Goal: Transaction & Acquisition: Purchase product/service

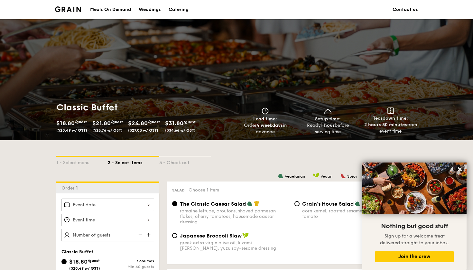
click at [396, 8] on link "Contact us" at bounding box center [404, 9] width 25 height 19
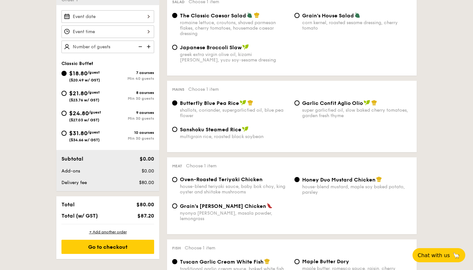
scroll to position [189, 0]
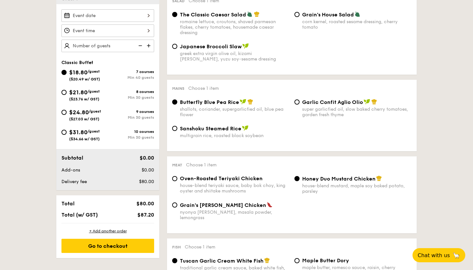
click at [148, 110] on div "9 courses" at bounding box center [131, 111] width 46 height 5
click at [67, 110] on input "$24.80 /guest ($27.03 w/ GST) 9 courses Min 30 guests" at bounding box center [63, 112] width 5 height 5
radio input "true"
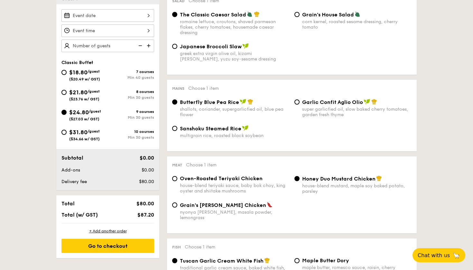
radio input "true"
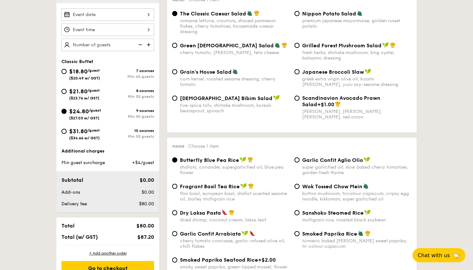
scroll to position [177, 0]
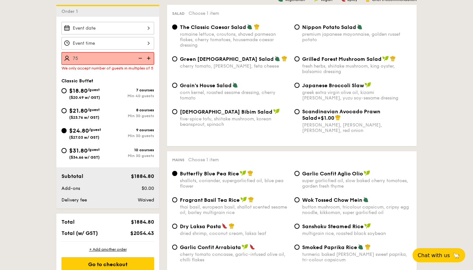
type input "75 guests"
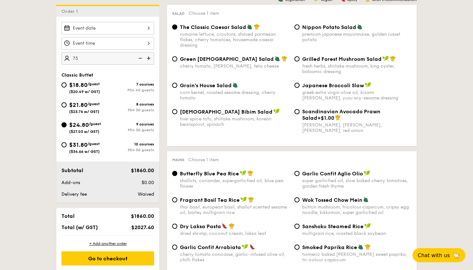
click at [84, 106] on span "$21.80" at bounding box center [78, 104] width 18 height 7
click at [67, 106] on input "$21.80 /guest ($23.76 w/ GST) 8 courses Min 30 guests" at bounding box center [63, 104] width 5 height 5
radio input "true"
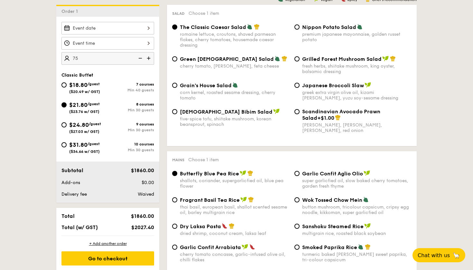
radio input "true"
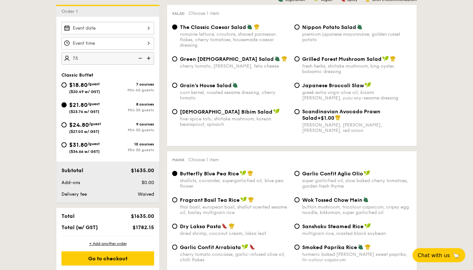
click at [134, 132] on div "Min 30 guests" at bounding box center [131, 130] width 46 height 5
click at [67, 127] on input "$24.80 /guest ($27.03 w/ GST) 9 courses Min 30 guests" at bounding box center [63, 124] width 5 height 5
radio input "true"
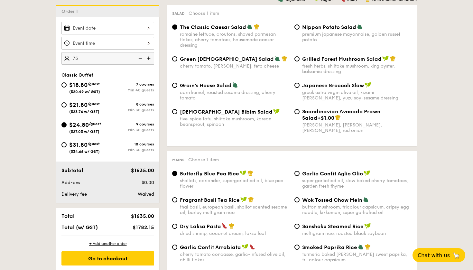
radio input "true"
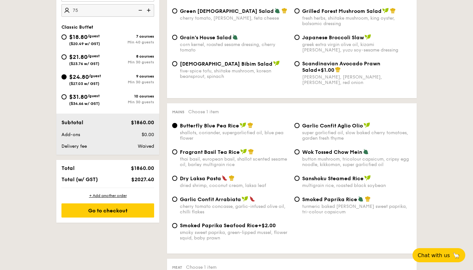
scroll to position [223, 0]
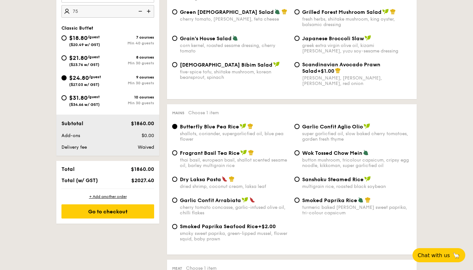
click at [133, 95] on div "10 courses" at bounding box center [131, 97] width 46 height 5
click at [67, 95] on input "$31.80 /guest ($34.66 w/ GST) 10 courses Min 30 guests" at bounding box center [63, 97] width 5 height 5
radio input "true"
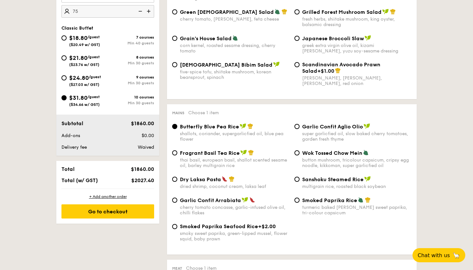
radio input "true"
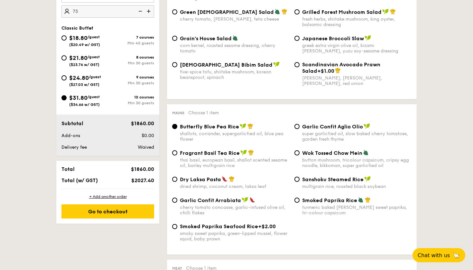
radio input "true"
click at [133, 81] on div "Min 30 guests" at bounding box center [131, 83] width 46 height 5
click at [67, 80] on input "$24.80 /guest ($27.03 w/ GST) 9 courses Min 30 guests" at bounding box center [63, 77] width 5 height 5
radio input "true"
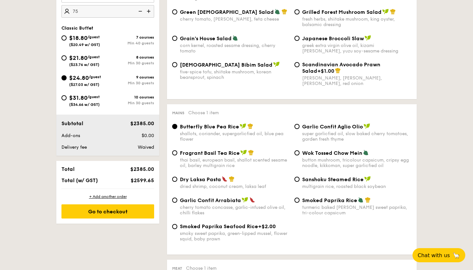
radio input "true"
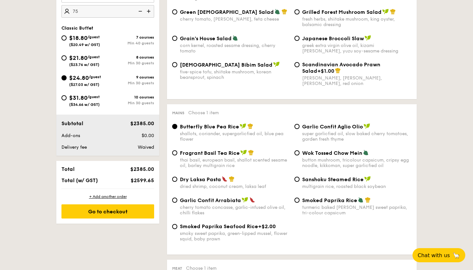
radio input "true"
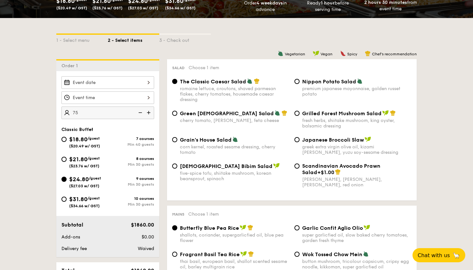
scroll to position [129, 0]
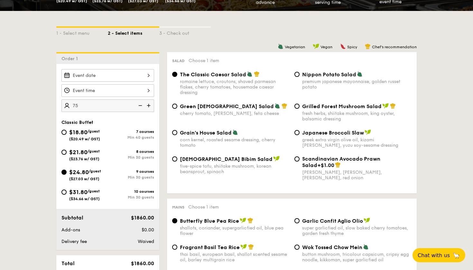
click at [150, 106] on img at bounding box center [149, 105] width 10 height 12
type input "80 guests"
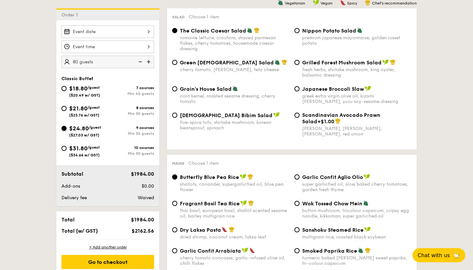
scroll to position [175, 0]
